Goal: Find specific page/section: Find specific page/section

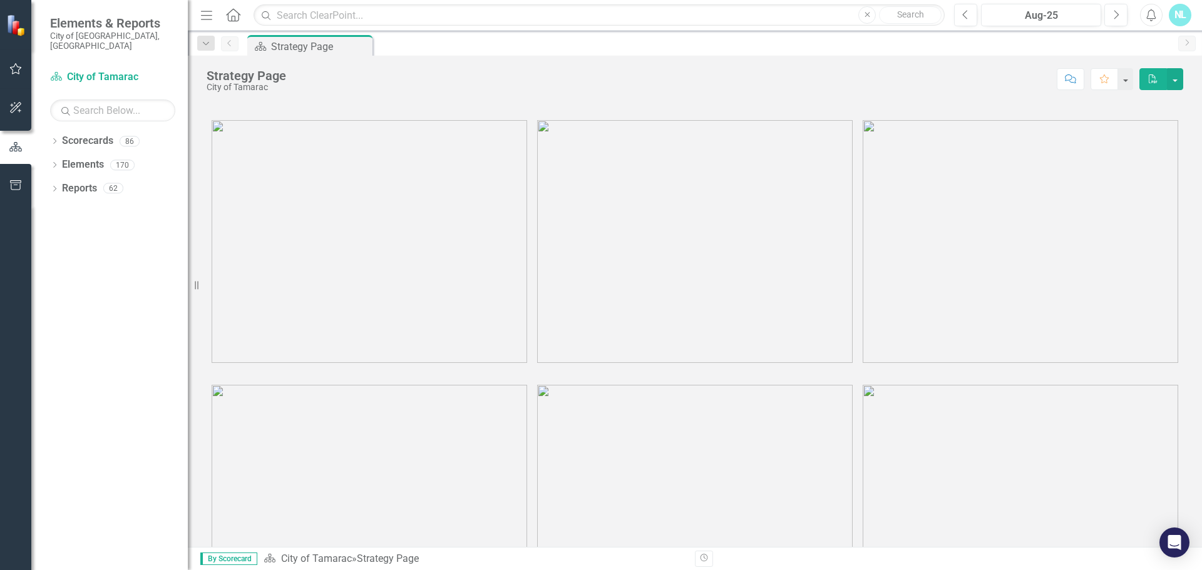
click at [319, 188] on img at bounding box center [370, 241] width 316 height 243
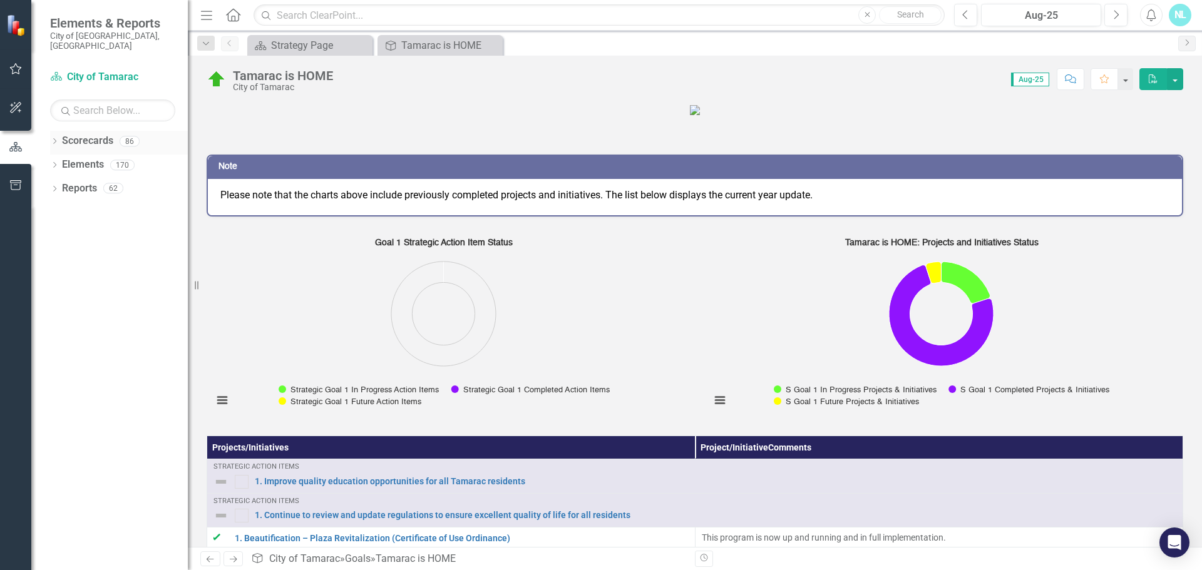
click at [58, 139] on icon "Dropdown" at bounding box center [54, 142] width 9 height 7
click at [62, 162] on icon at bounding box center [61, 165] width 3 height 6
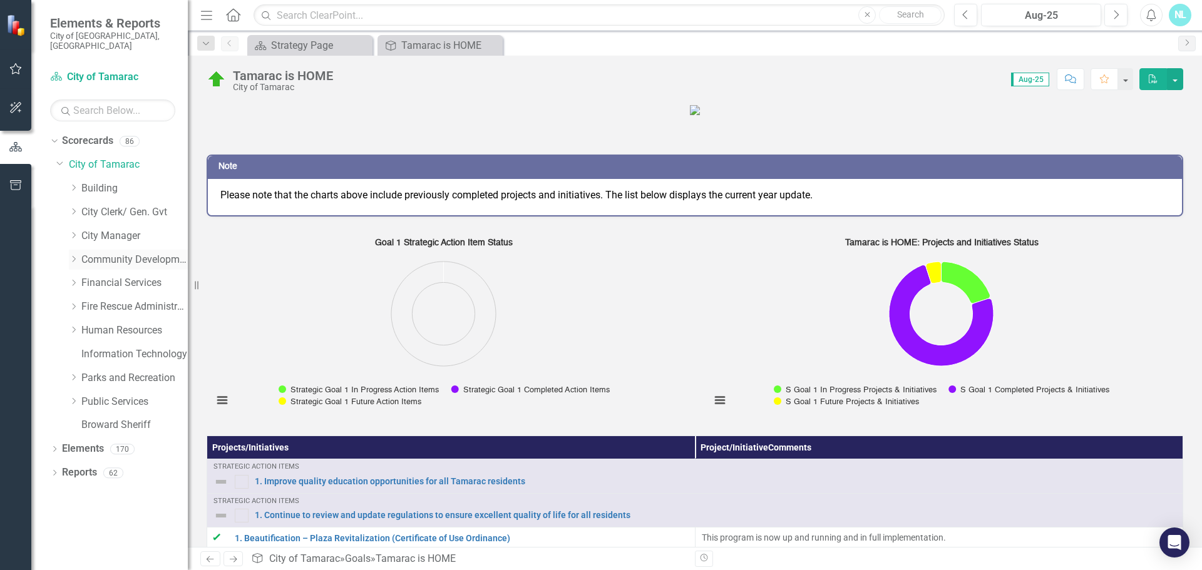
click at [71, 255] on icon "Dropdown" at bounding box center [73, 259] width 9 height 8
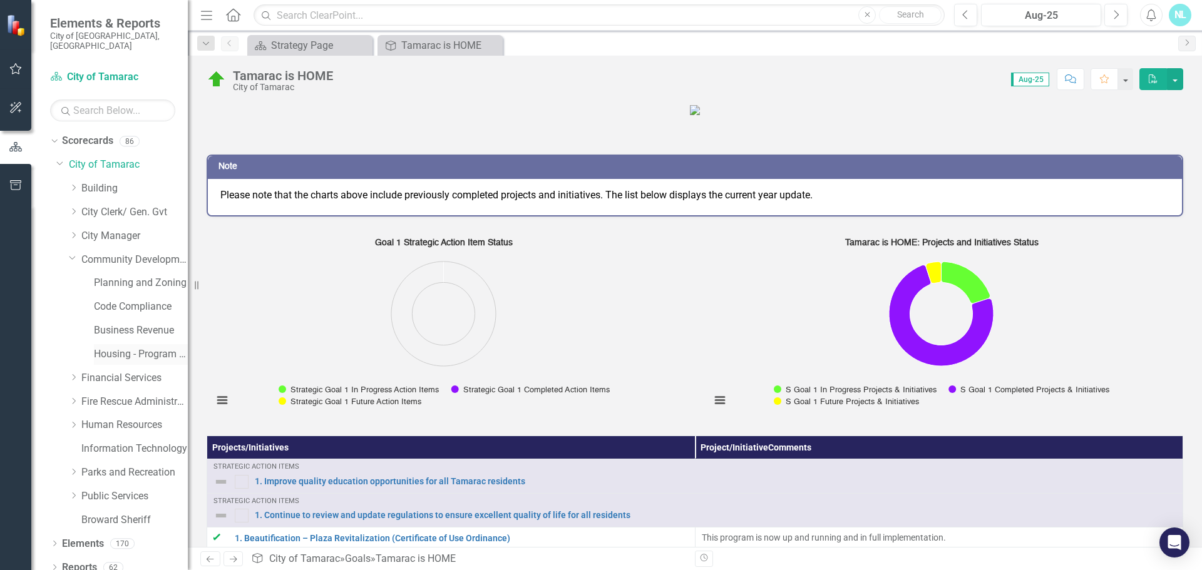
click at [120, 347] on link "Housing - Program Description (CDBG/SHIP/NSP/HOME)" at bounding box center [141, 354] width 94 height 14
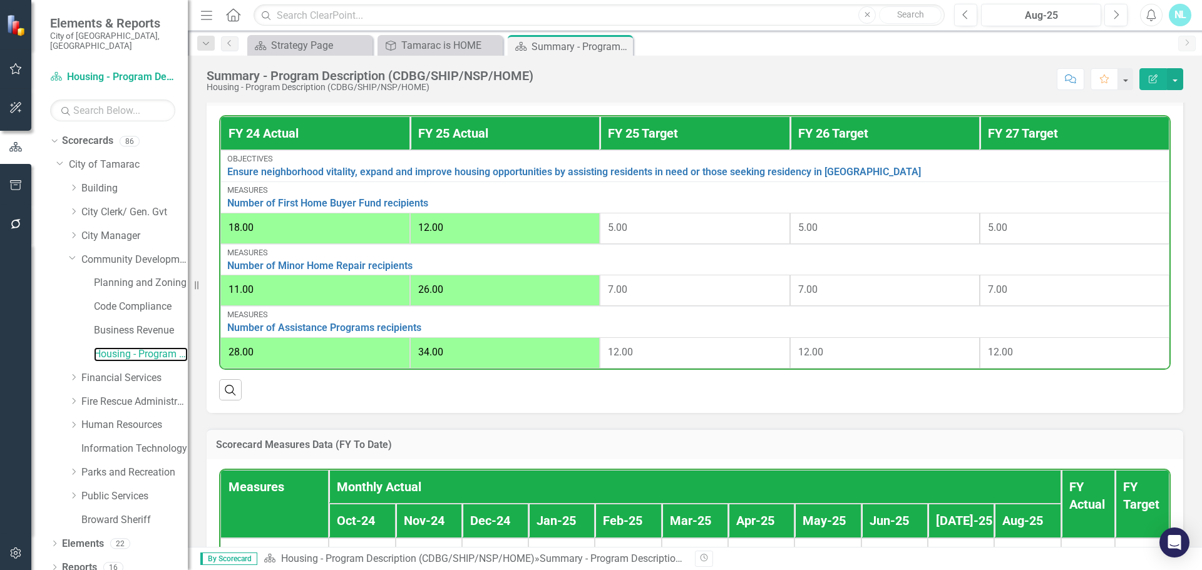
scroll to position [438, 0]
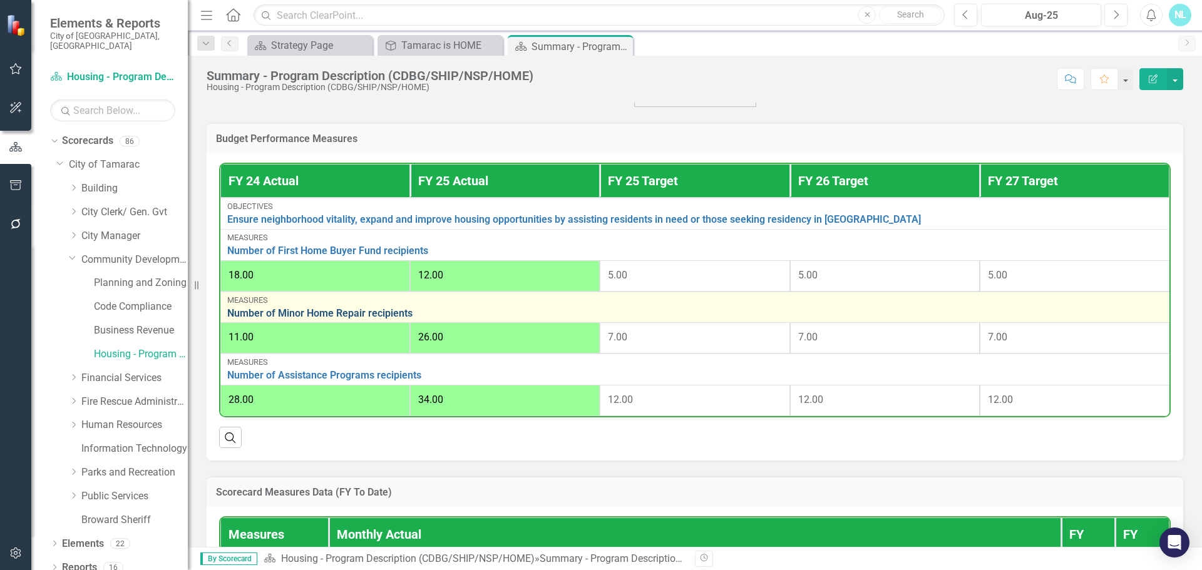
click at [376, 314] on link "Number of Minor Home Repair recipients" at bounding box center [694, 313] width 935 height 11
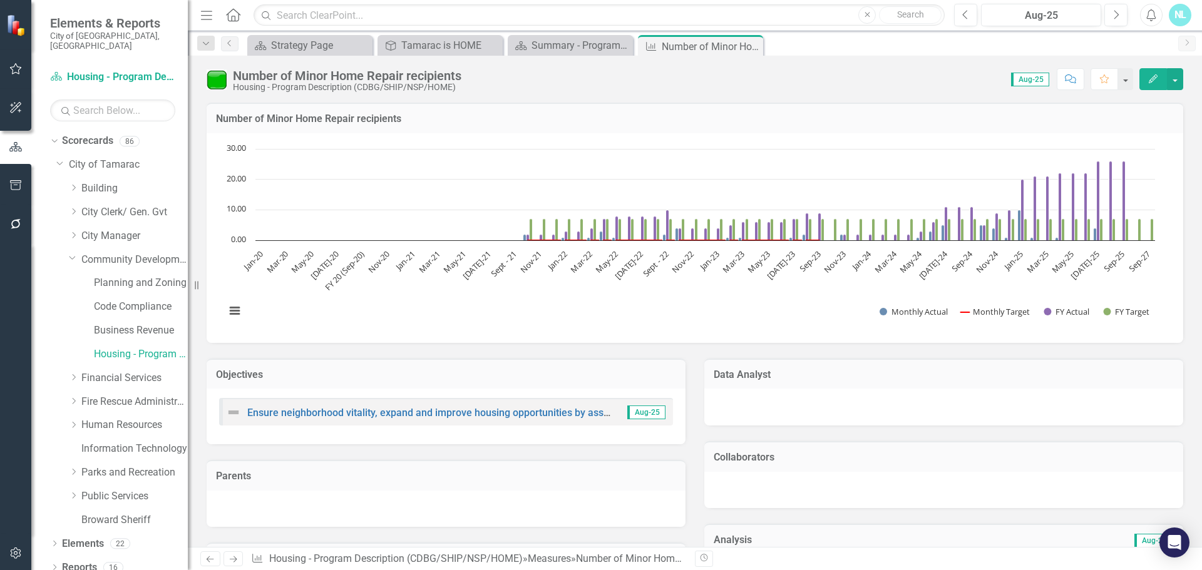
click at [262, 78] on div "Number of Minor Home Repair recipients" at bounding box center [347, 76] width 229 height 14
click at [200, 43] on icon "Dropdown" at bounding box center [205, 43] width 11 height 9
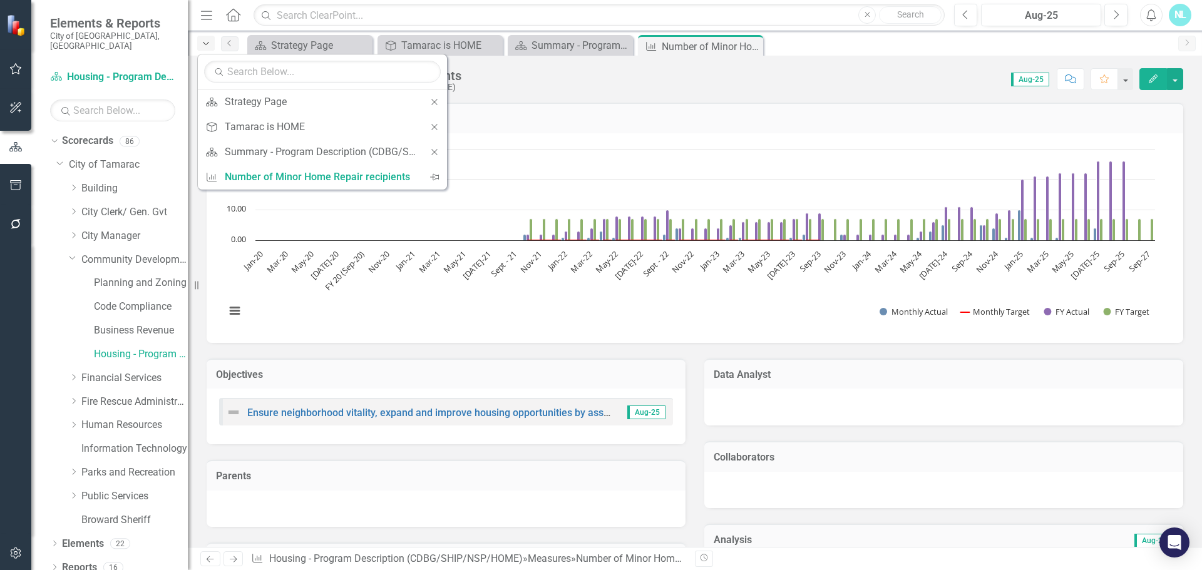
click at [203, 48] on div "Dropdown" at bounding box center [206, 43] width 18 height 15
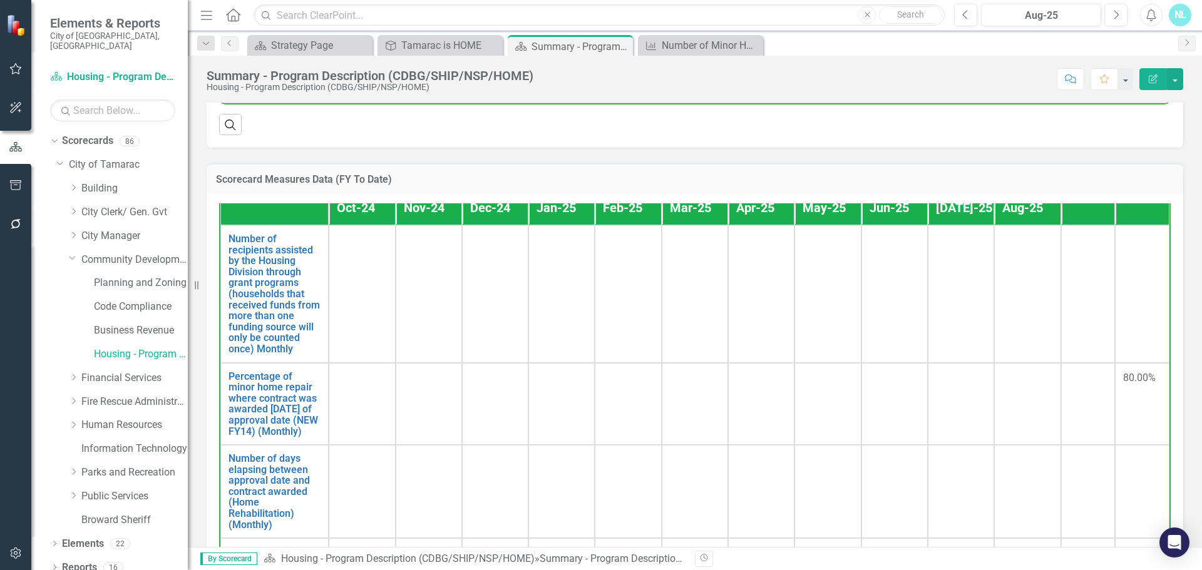
scroll to position [125, 0]
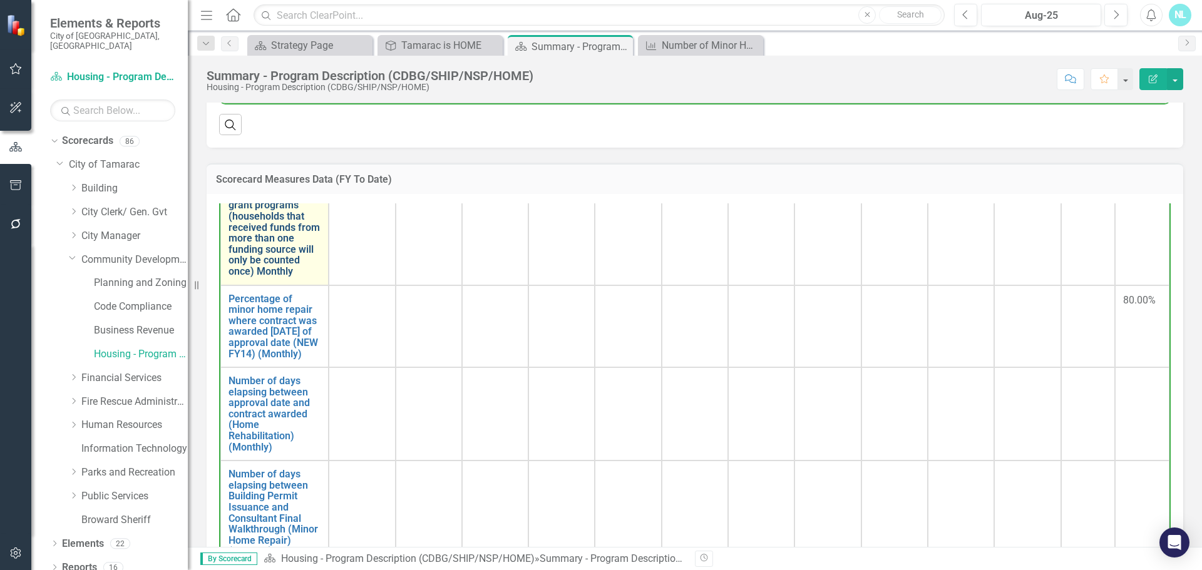
click at [270, 270] on link "Number of recipients assisted by the Housing Division through grant programs (h…" at bounding box center [275, 216] width 92 height 121
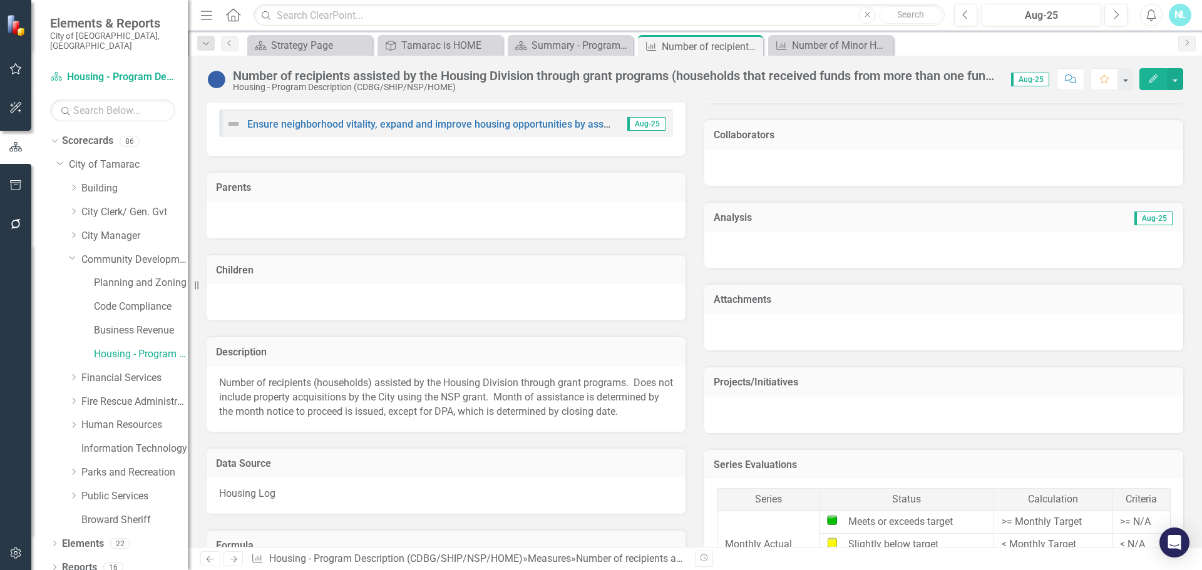
scroll to position [188, 0]
